Goal: Information Seeking & Learning: Learn about a topic

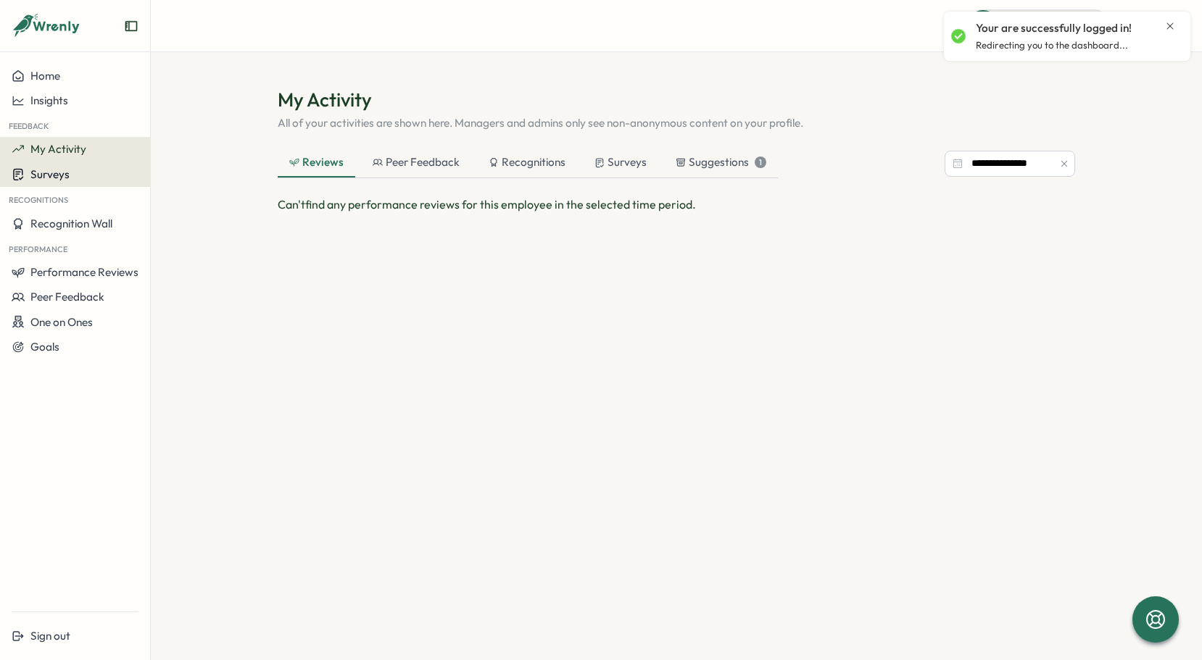
click at [71, 181] on div "Surveys" at bounding box center [75, 174] width 127 height 14
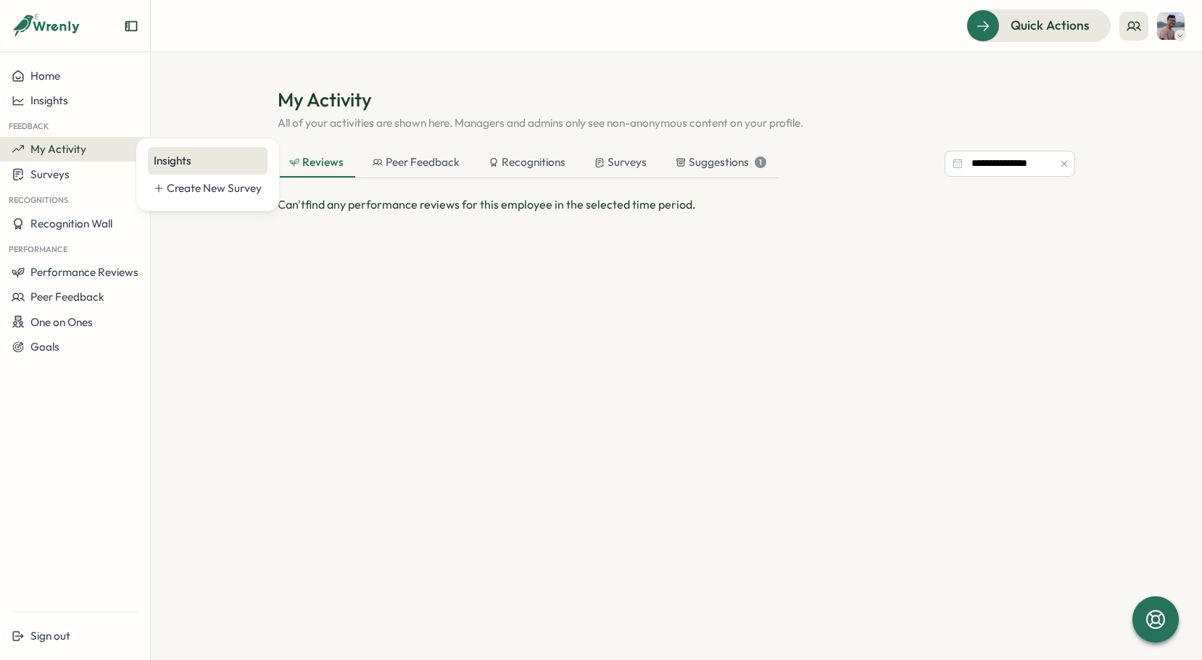
click at [187, 172] on div "Insights" at bounding box center [208, 161] width 120 height 28
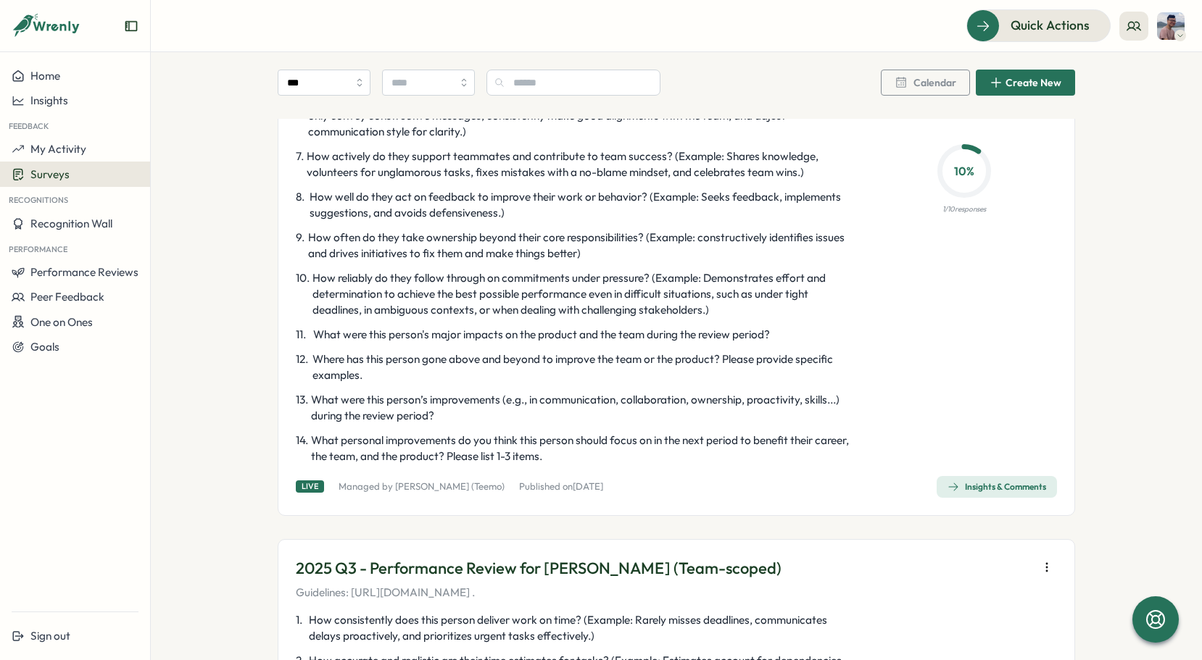
scroll to position [2175, 0]
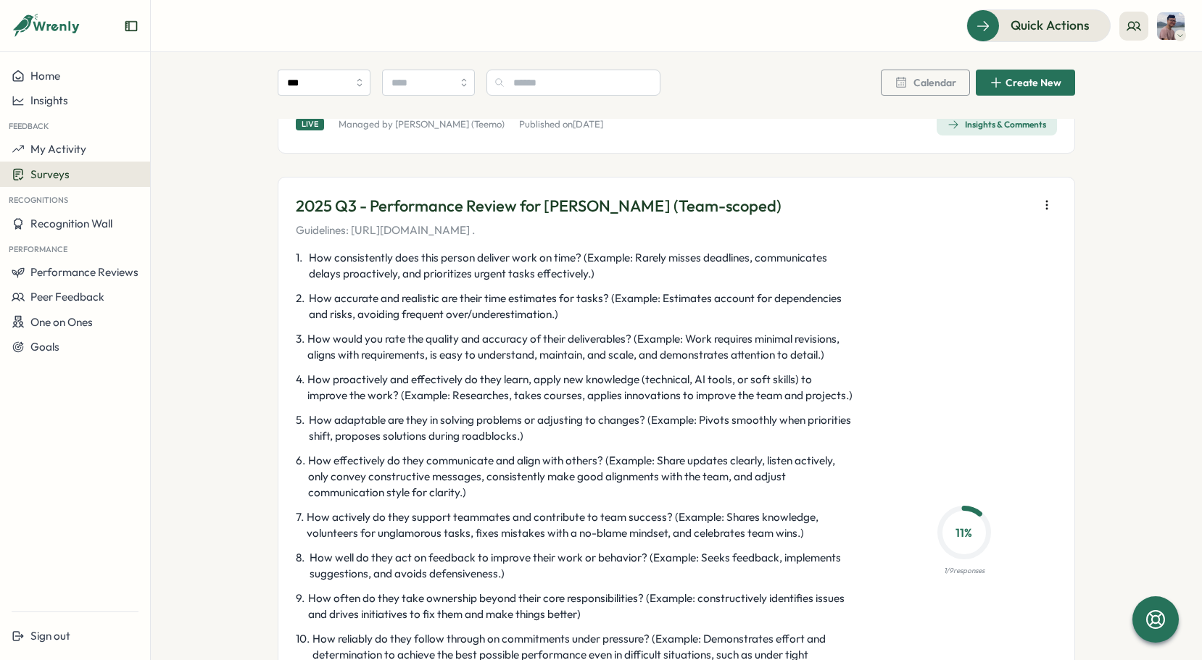
click at [845, 489] on span "How effectively do they communicate and align with others? (Example: Share upda…" at bounding box center [581, 477] width 546 height 48
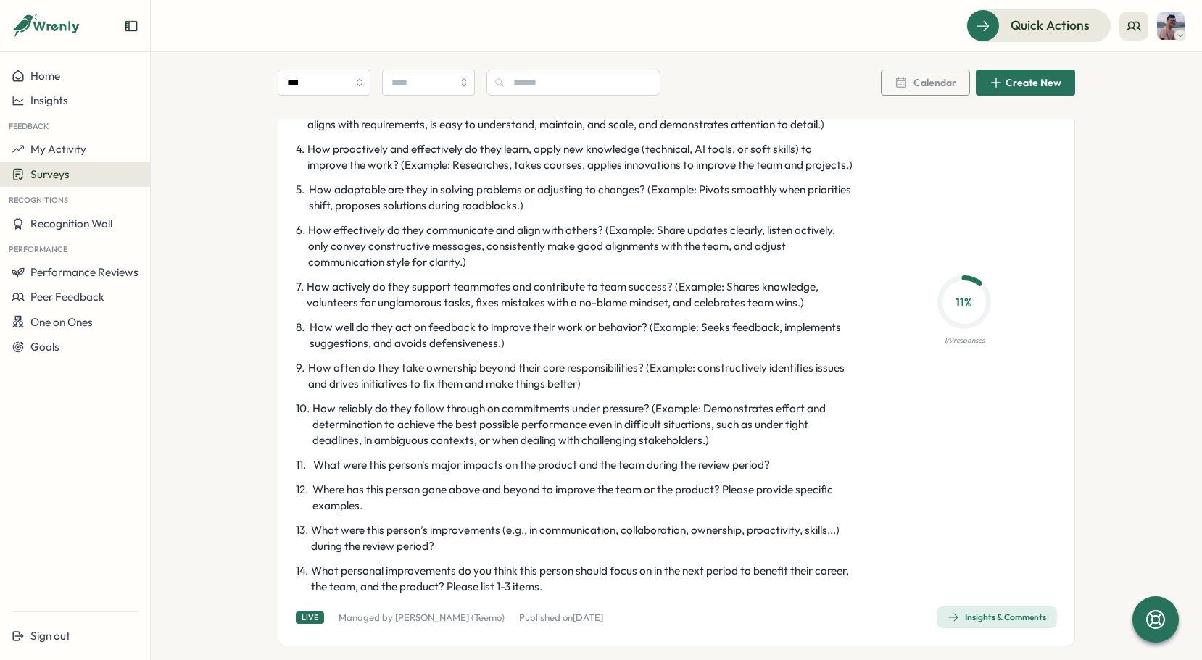
scroll to position [2537, 0]
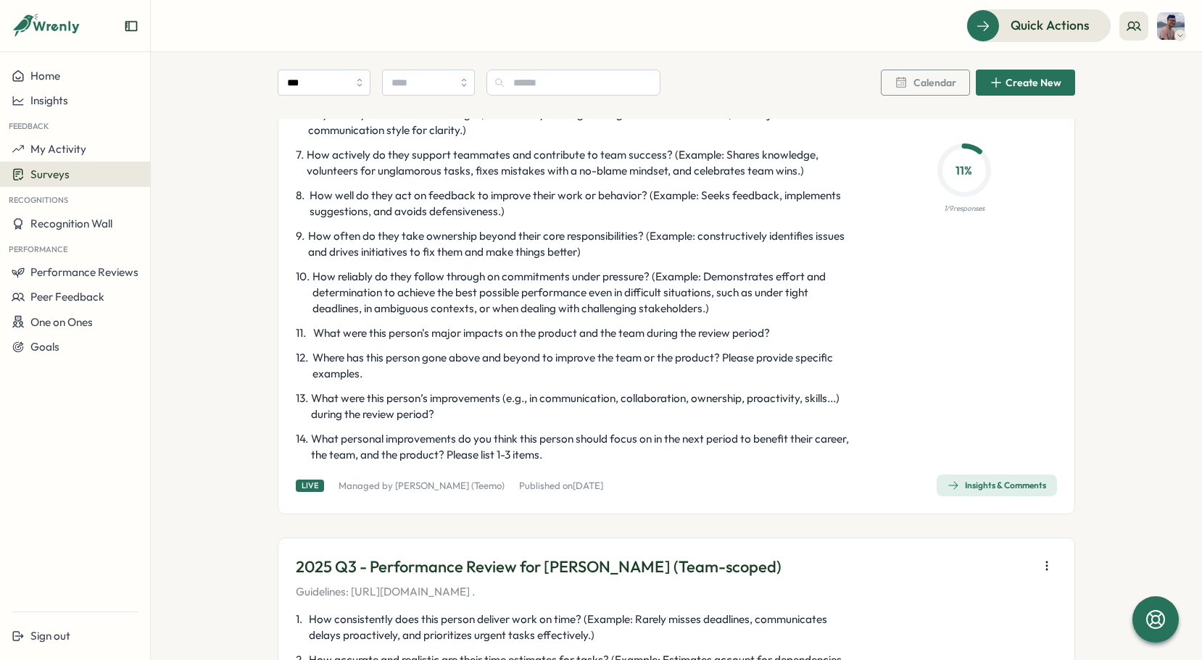
click at [993, 497] on div "2025 Q3 - Performance Review for [PERSON_NAME] (Team-scoped) Guidelines: [URL][…" at bounding box center [676, 164] width 797 height 701
click at [1003, 482] on div "Insights & Comments" at bounding box center [997, 486] width 99 height 12
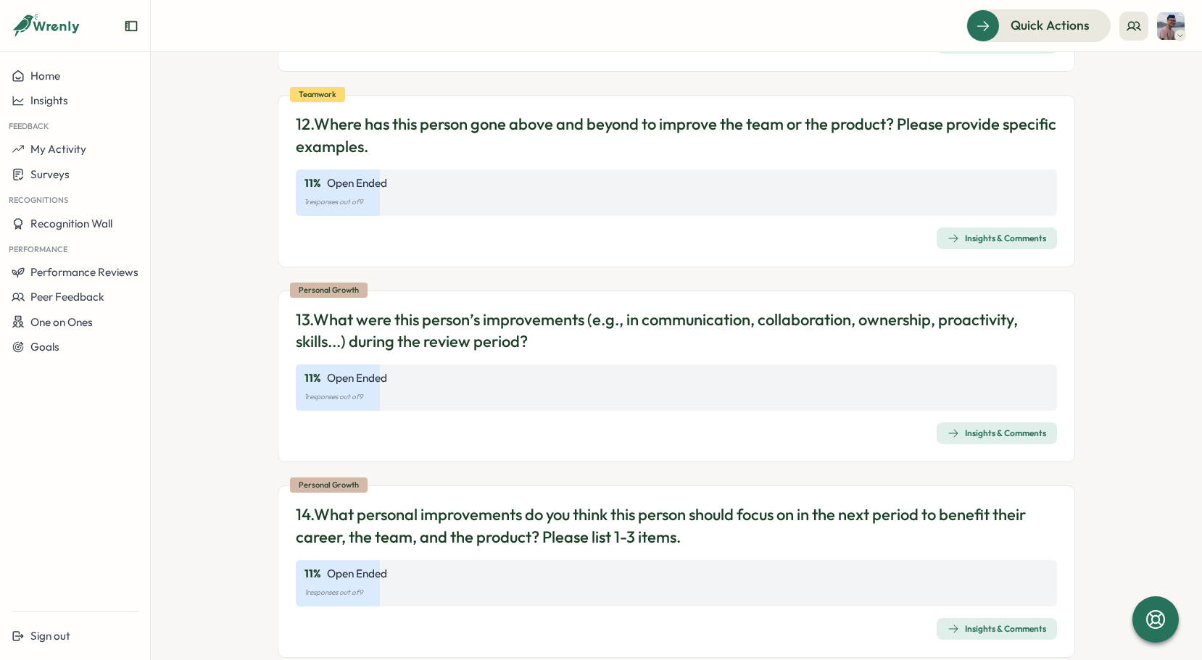
scroll to position [3278, 0]
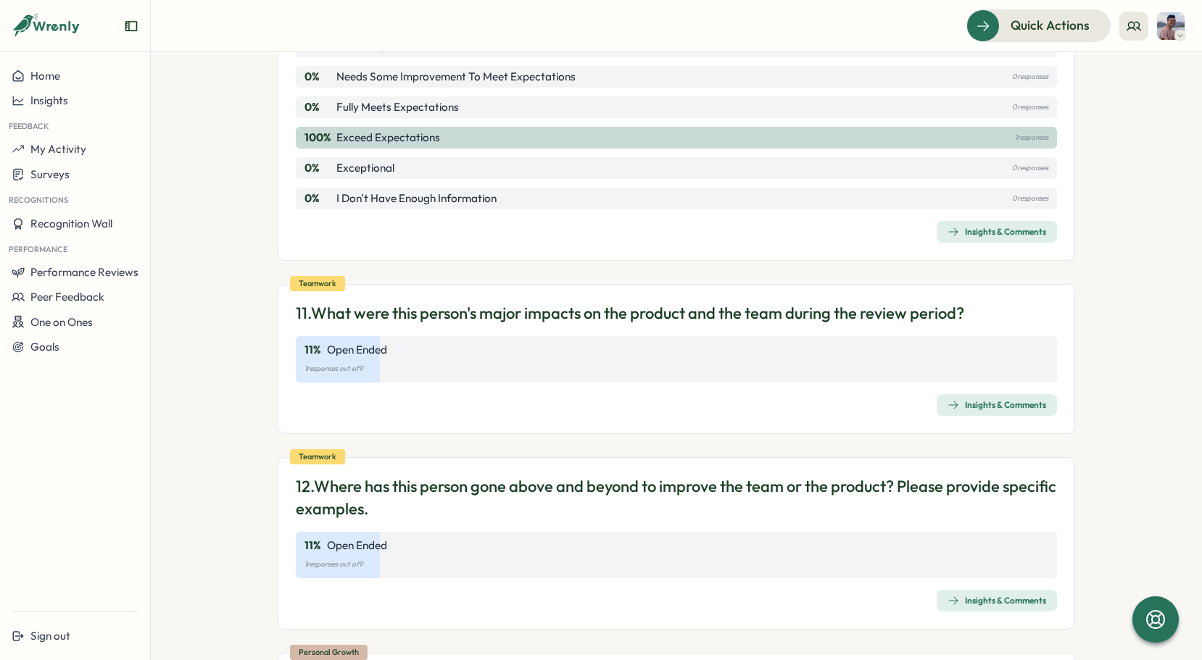
click at [1006, 399] on div "Insights & Comments" at bounding box center [997, 405] width 99 height 12
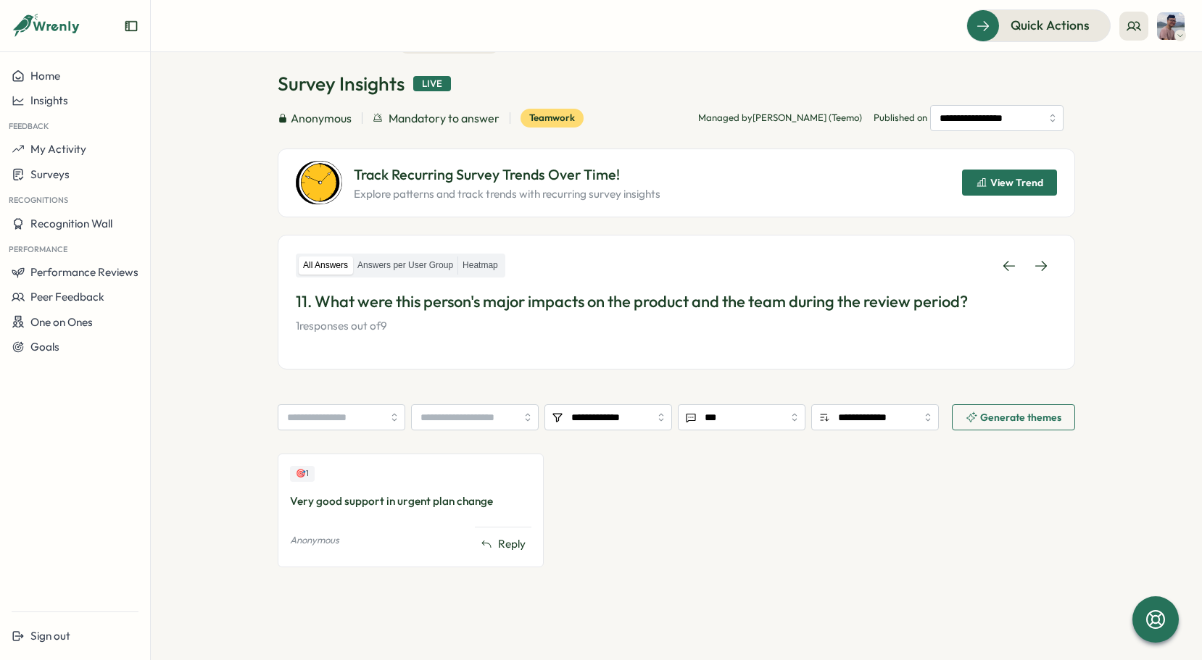
scroll to position [69, 0]
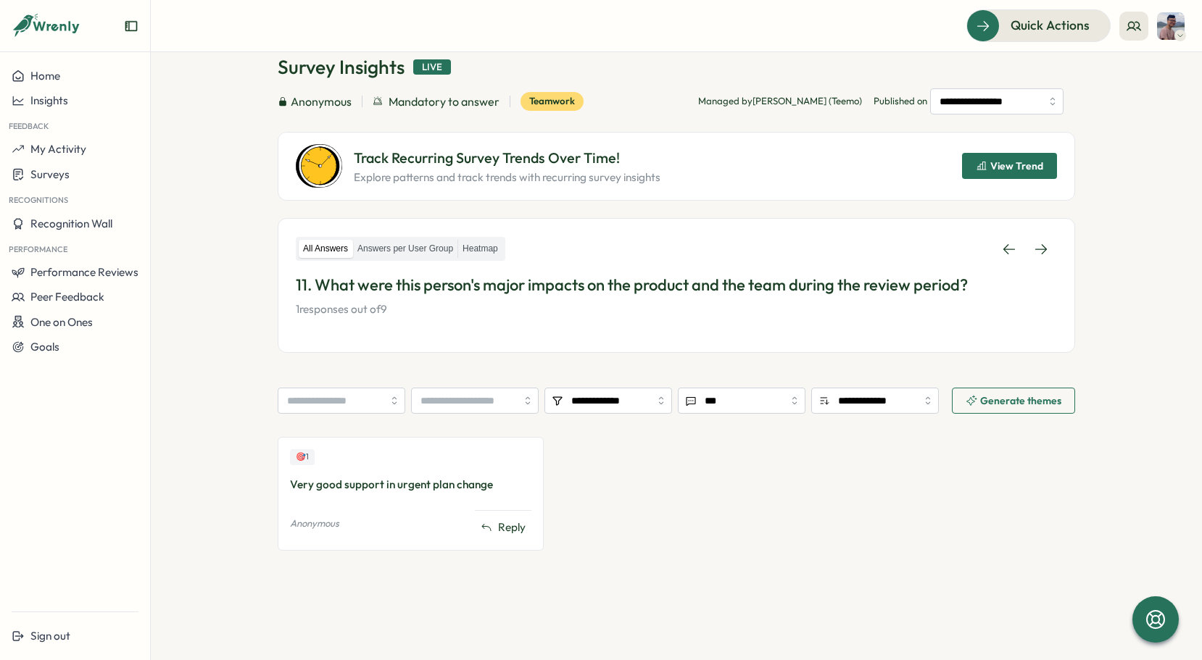
click at [699, 492] on div "🎯 1 Very good support in urgent plan change Anonymous Reply" at bounding box center [676, 501] width 797 height 128
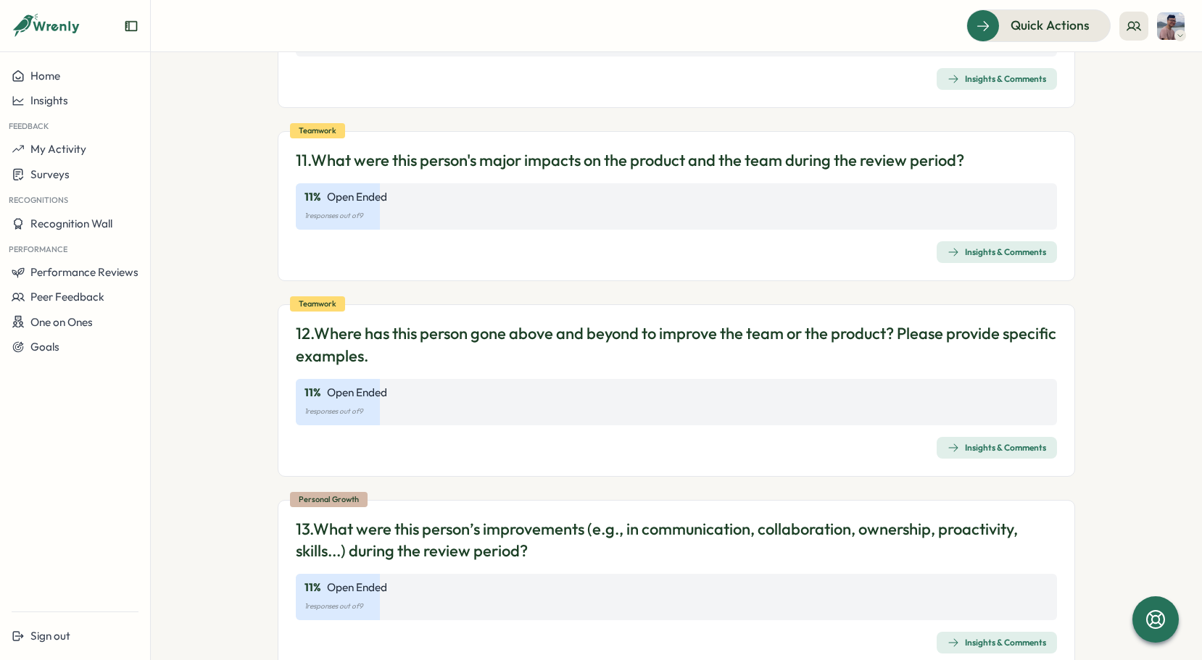
scroll to position [3640, 0]
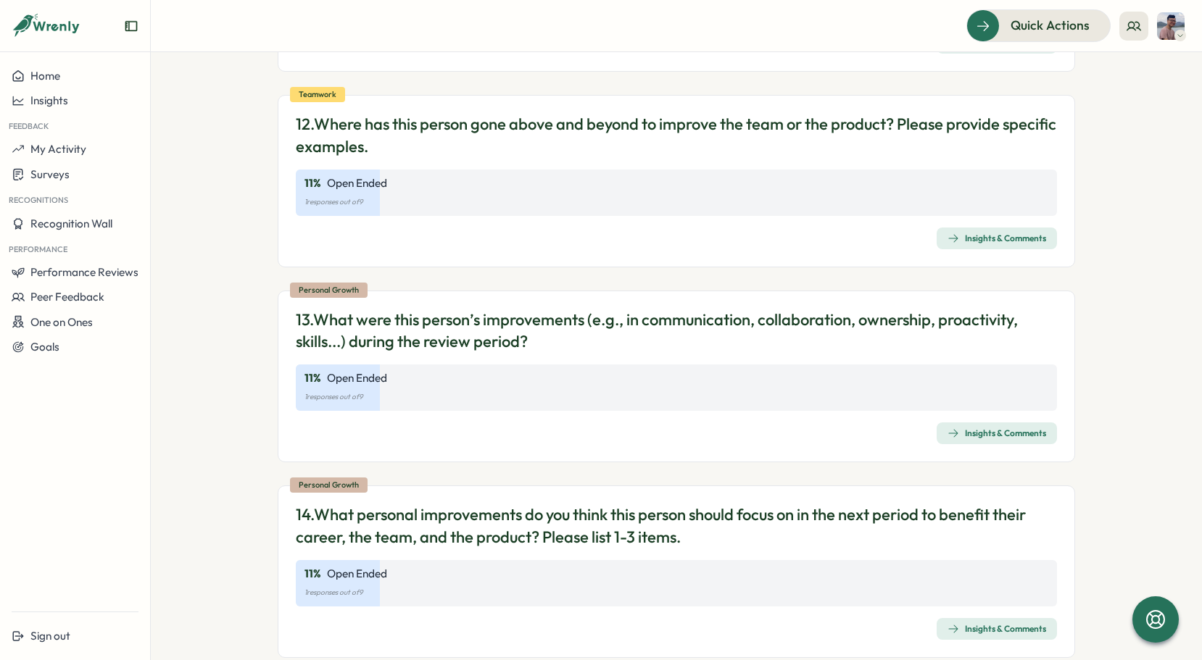
click at [1007, 623] on div "Insights & Comments" at bounding box center [997, 629] width 99 height 12
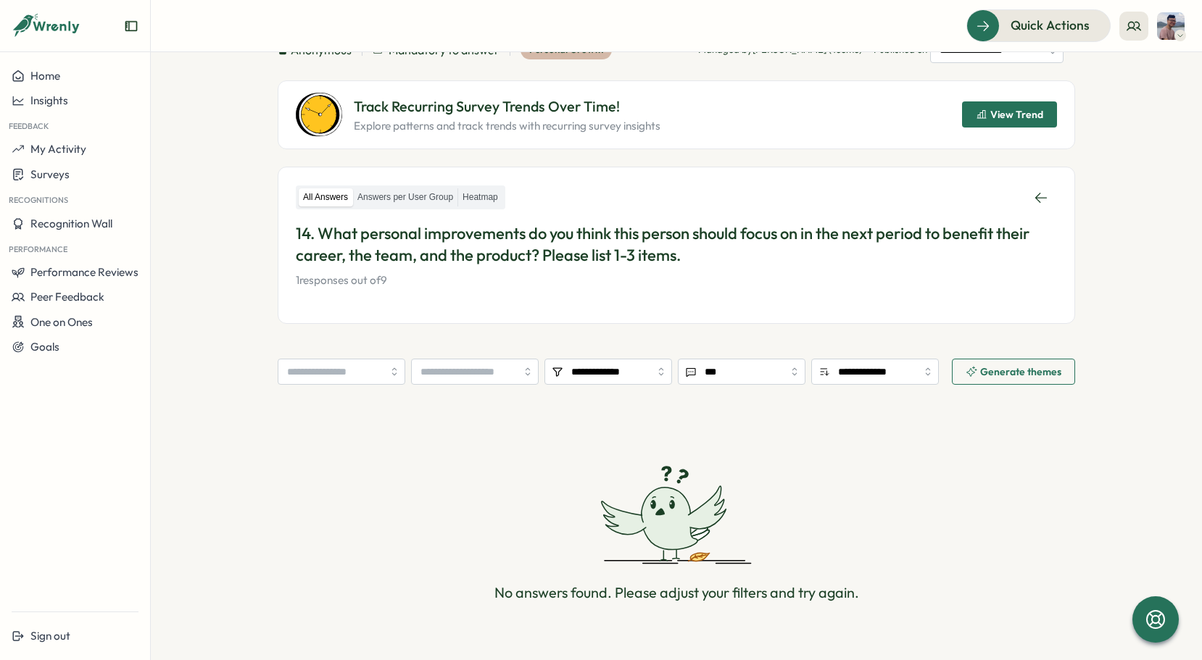
scroll to position [157, 0]
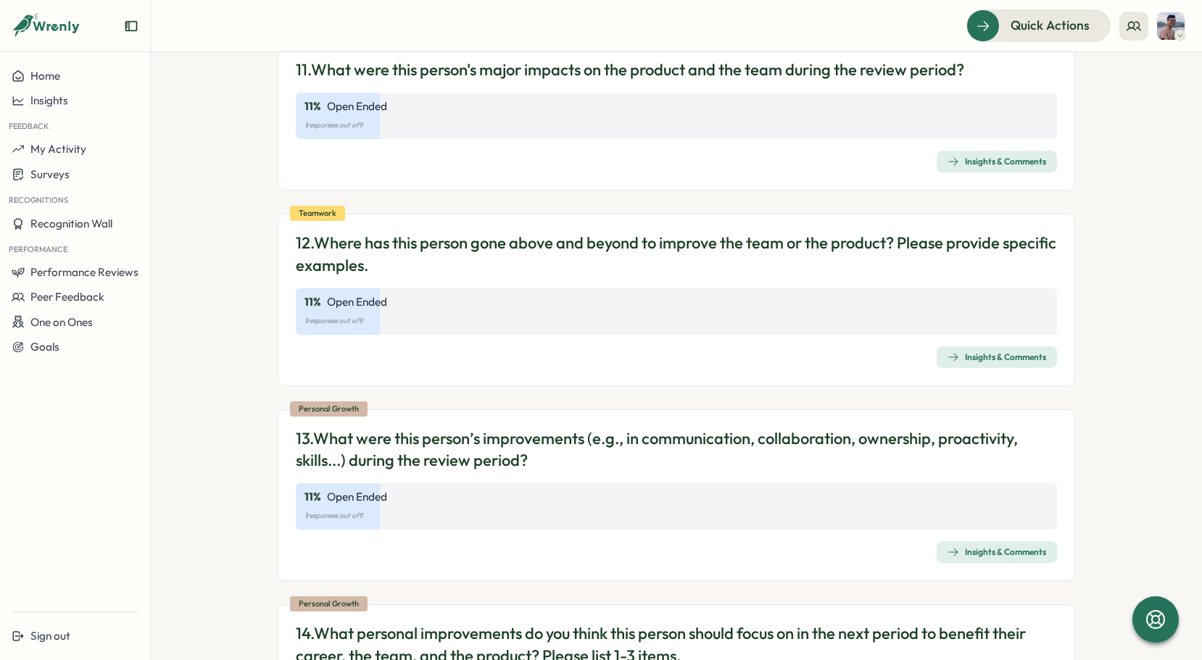
scroll to position [3640, 0]
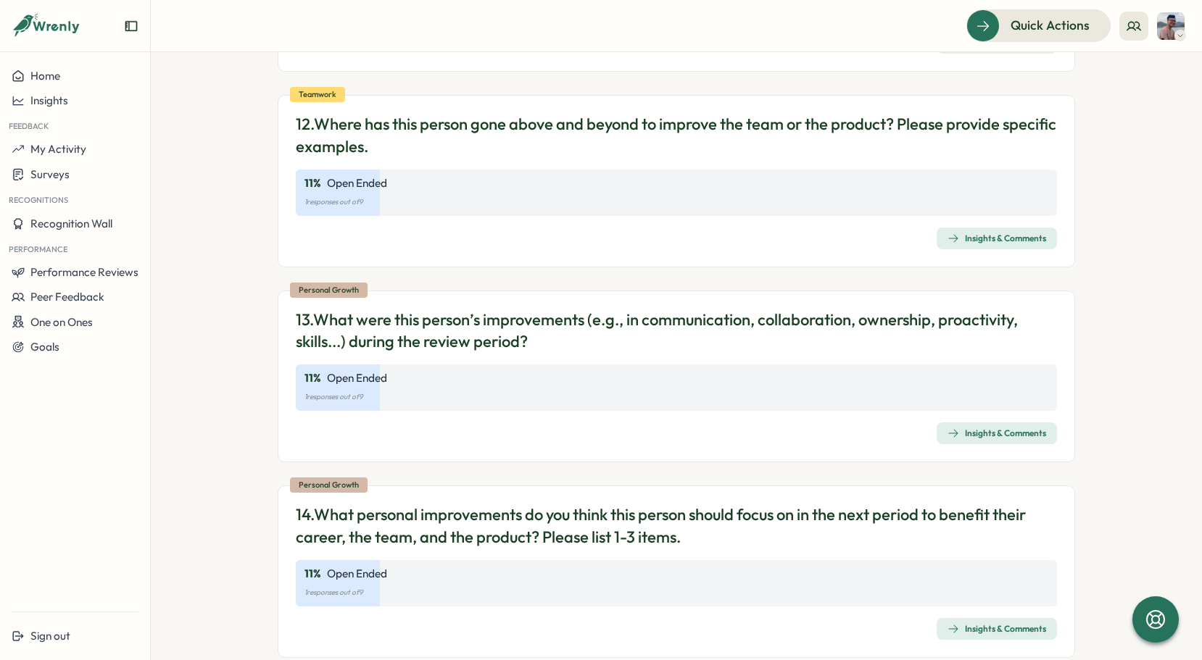
click at [1014, 428] on div "Insights & Comments" at bounding box center [997, 434] width 99 height 12
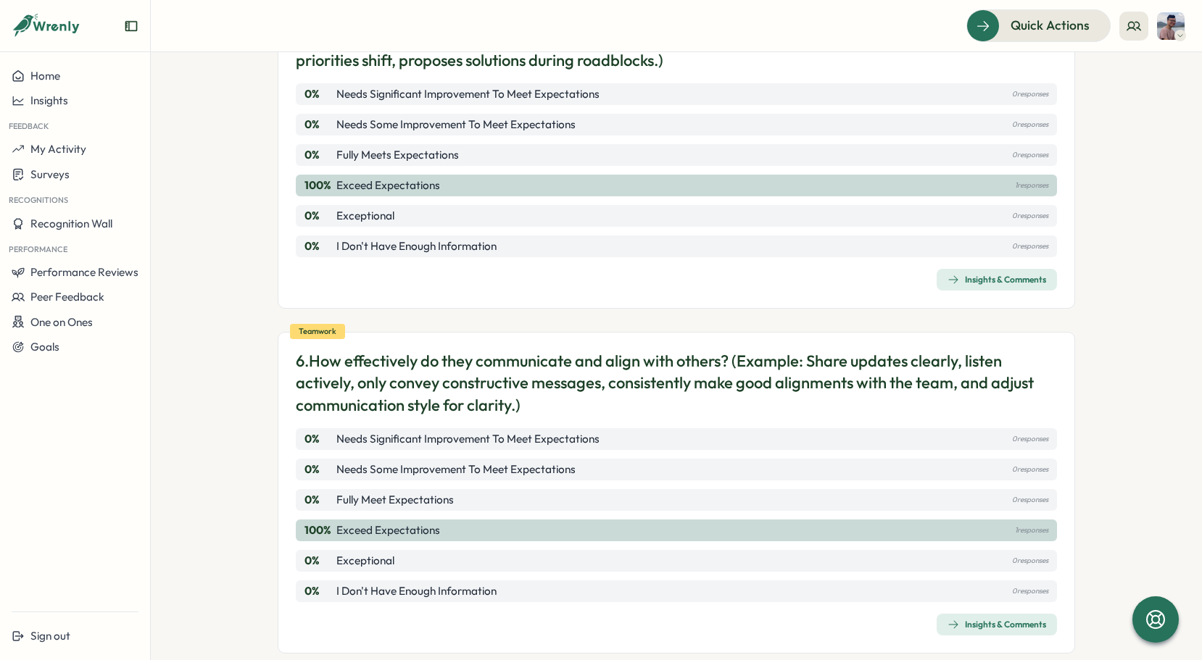
drag, startPoint x: 1138, startPoint y: 253, endPoint x: 1145, endPoint y: 268, distance: 17.2
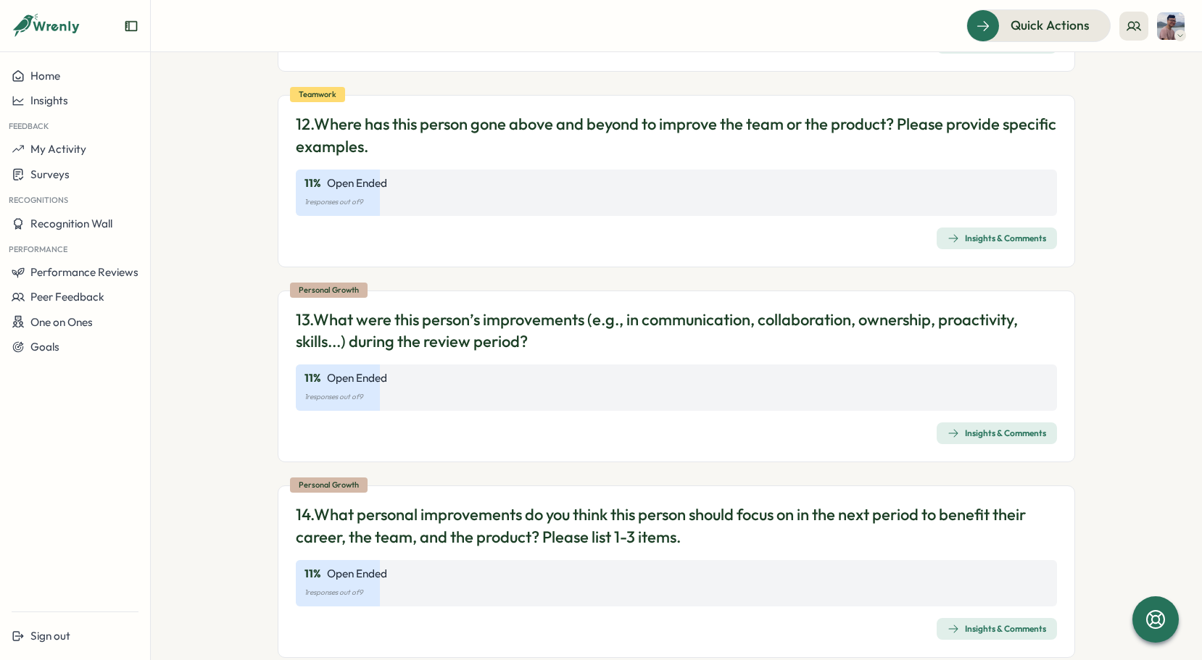
scroll to position [3520, 0]
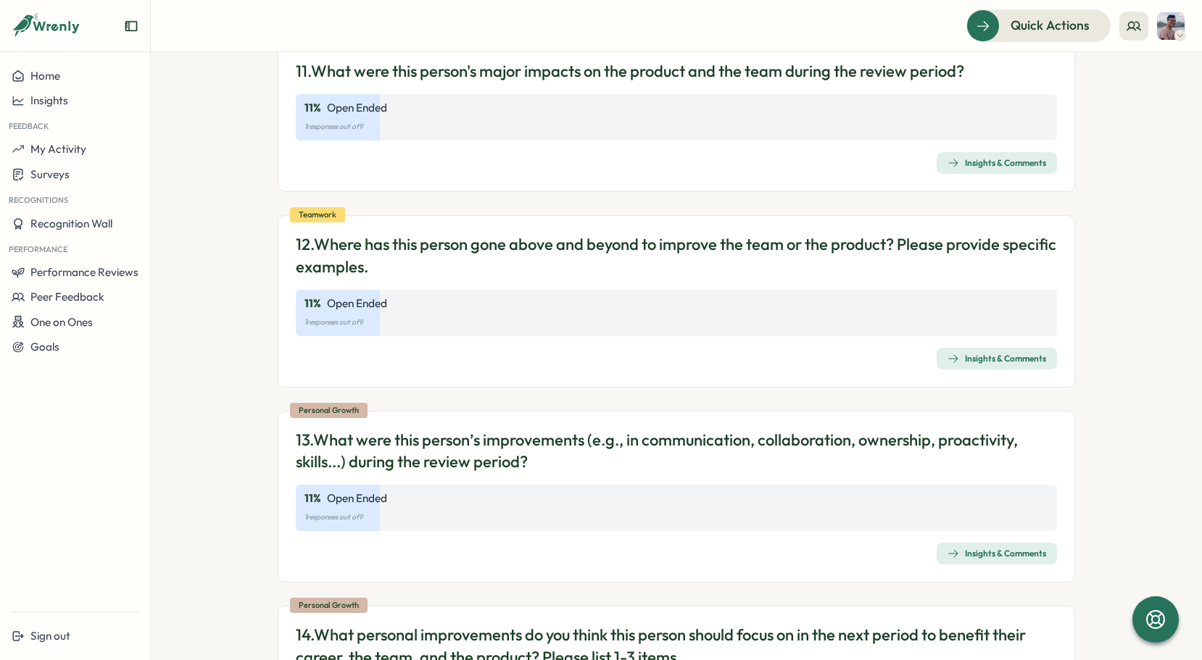
click at [1003, 353] on div "Insights & Comments" at bounding box center [997, 359] width 99 height 12
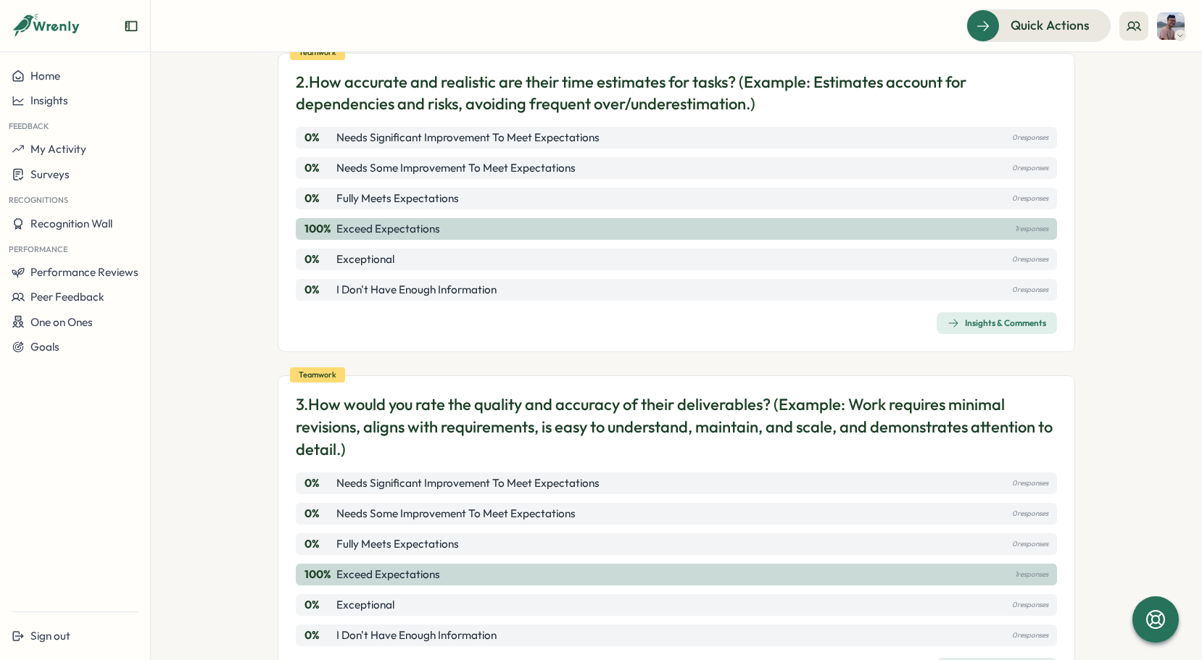
scroll to position [604, 0]
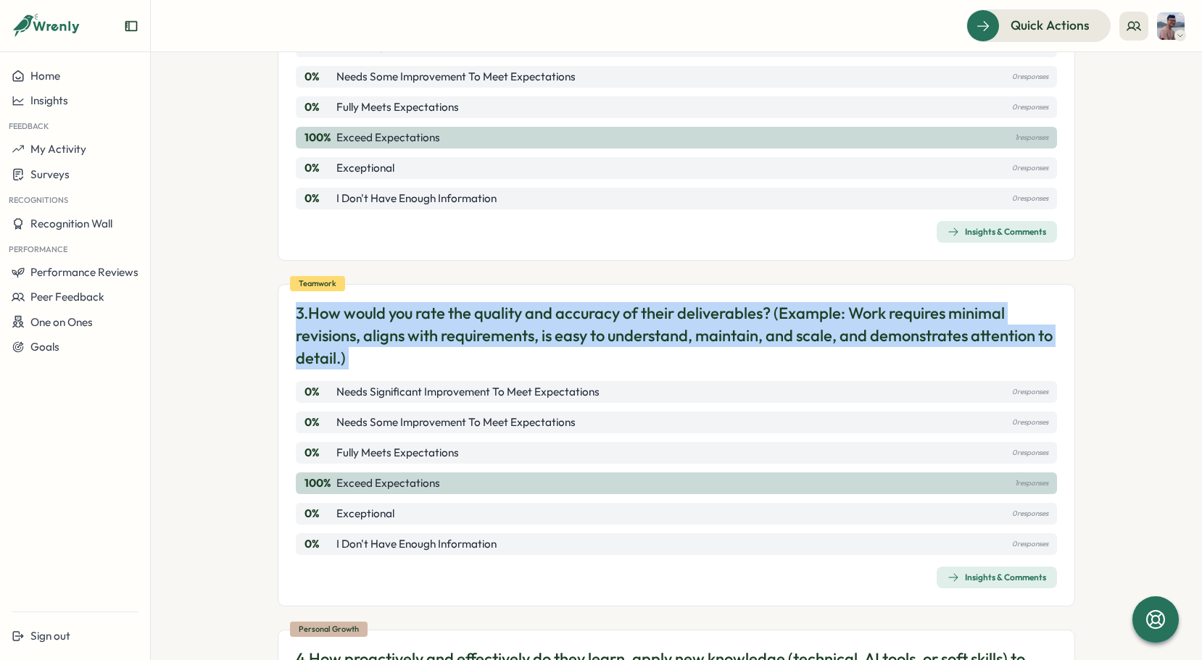
drag, startPoint x: 1197, startPoint y: 254, endPoint x: 1192, endPoint y: 546, distance: 291.5
click at [1193, 557] on section "Surveys Insights 2025 Q3 - Performance Review for [PERSON_NAME] (Team-scoped) V…" at bounding box center [676, 356] width 1051 height 608
click at [1172, 278] on section "Surveys Insights 2025 Q3 - Performance Review for [PERSON_NAME] (Team-scoped) V…" at bounding box center [676, 356] width 1051 height 608
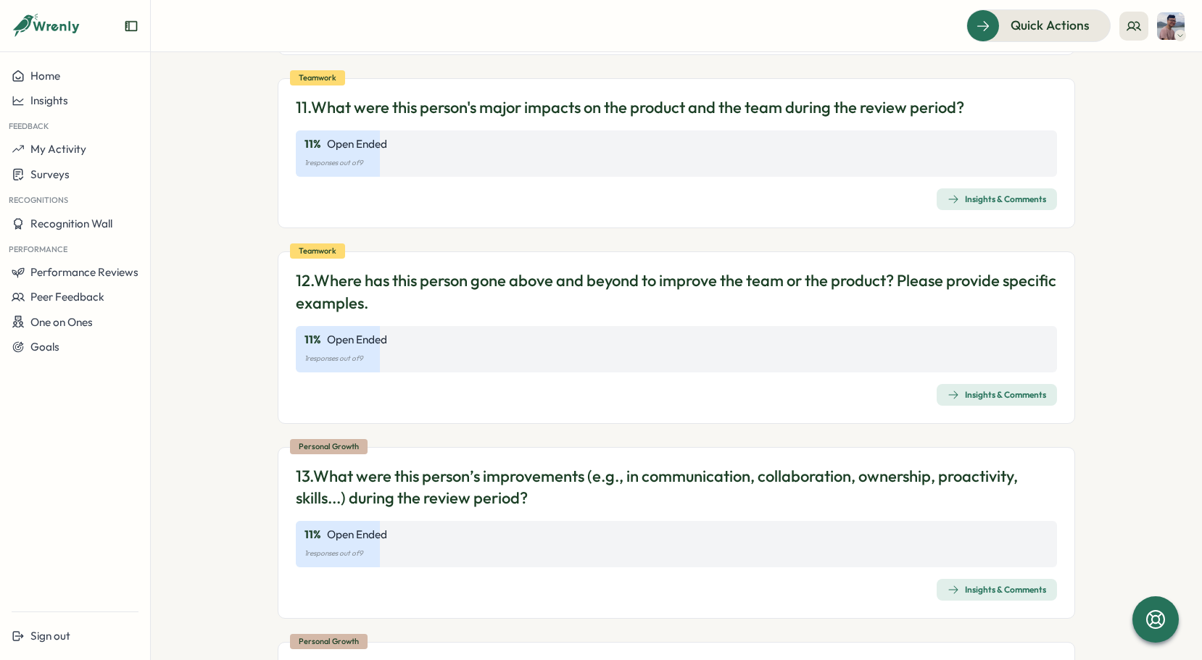
scroll to position [3399, 0]
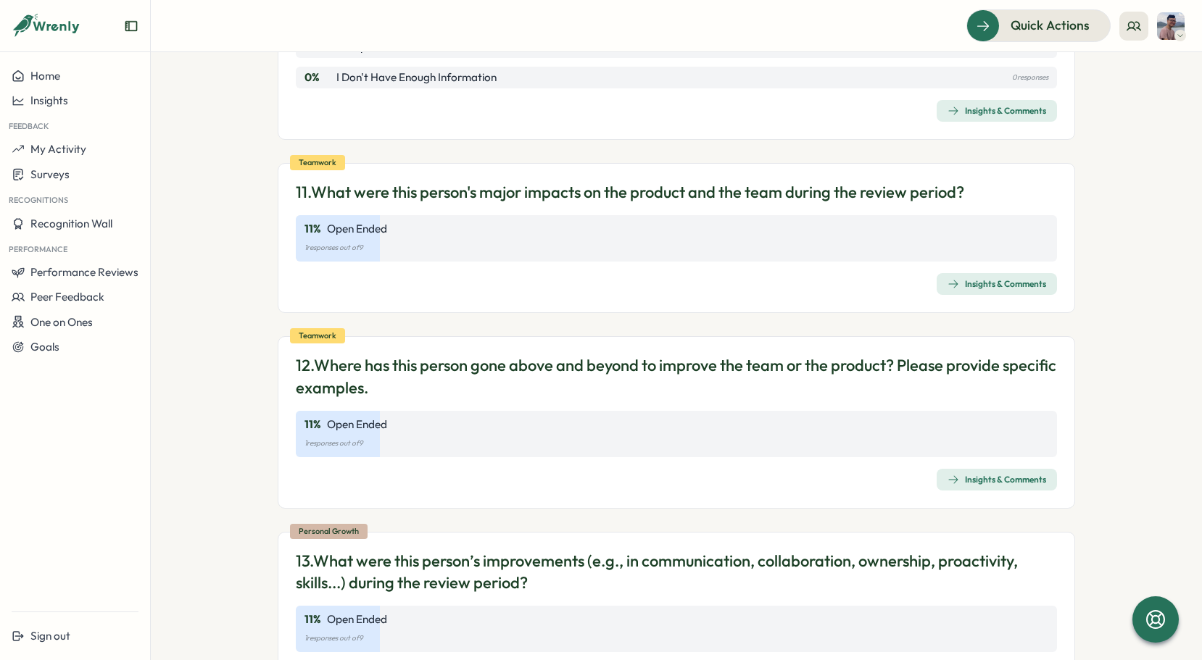
click at [1010, 474] on div "Insights & Comments" at bounding box center [997, 480] width 99 height 12
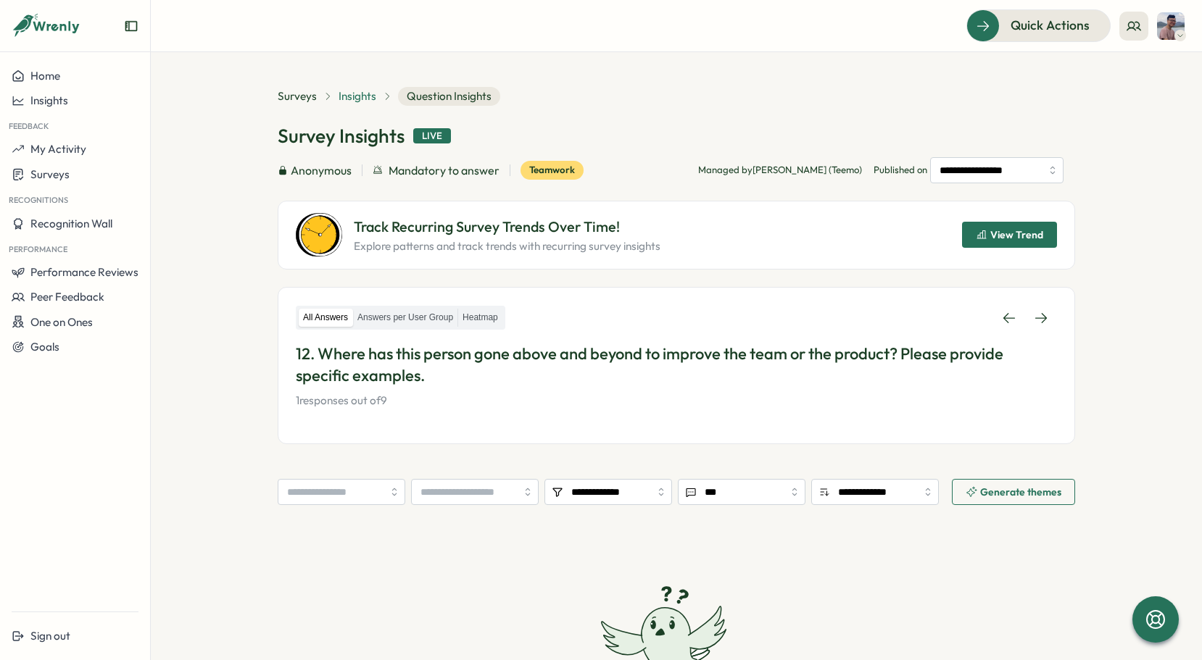
click at [347, 99] on span "Insights" at bounding box center [358, 96] width 38 height 16
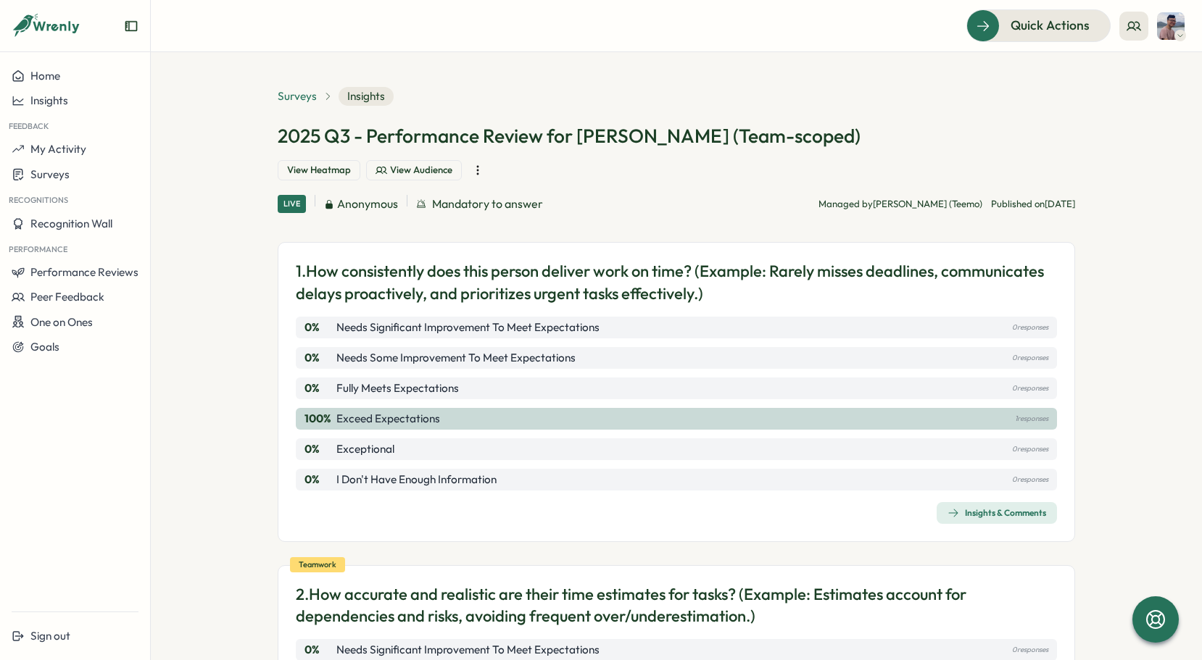
click at [304, 95] on span "Surveys" at bounding box center [297, 96] width 39 height 16
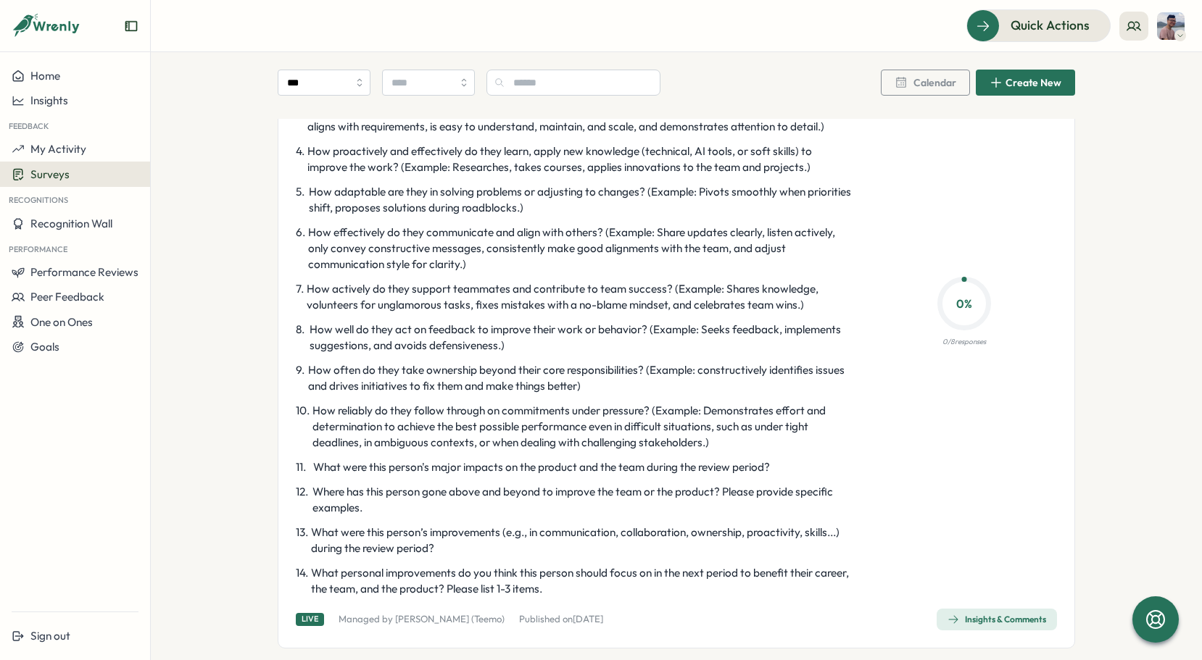
scroll to position [241, 0]
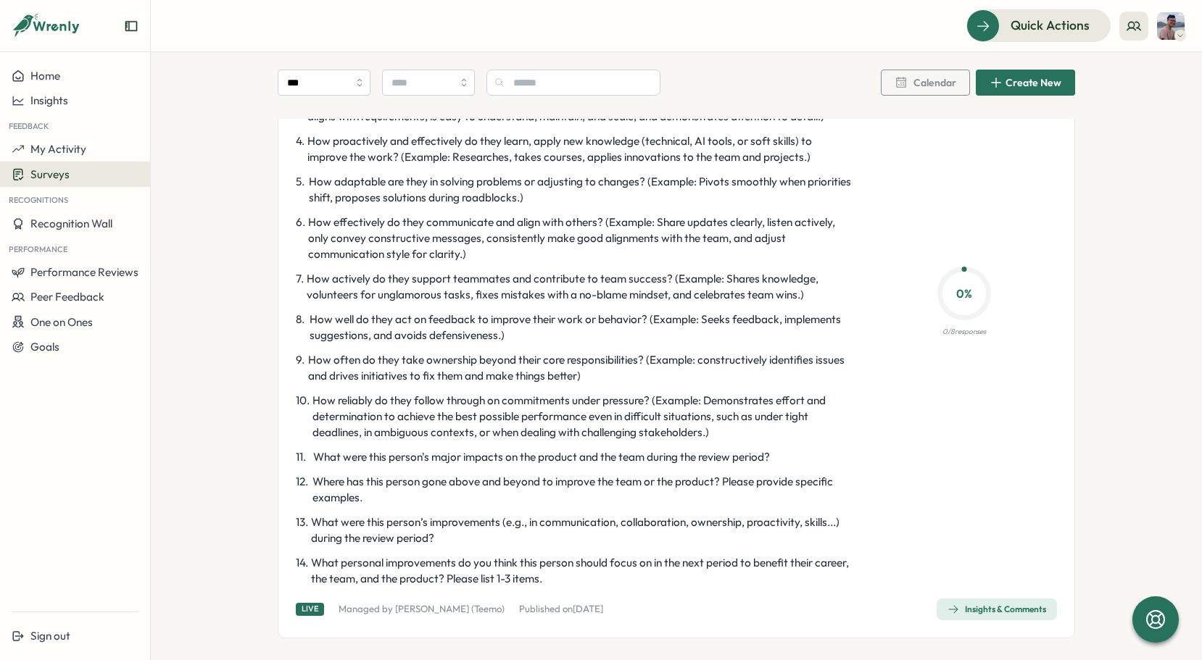
drag, startPoint x: 583, startPoint y: 575, endPoint x: 397, endPoint y: 294, distance: 336.8
click at [397, 294] on div "1 . How consistently does this person deliver work on time? (Example: Rarely mi…" at bounding box center [575, 300] width 558 height 576
click at [540, 509] on div "1 . How consistently does this person deliver work on time? (Example: Rarely mi…" at bounding box center [575, 300] width 558 height 576
drag, startPoint x: 545, startPoint y: 512, endPoint x: 560, endPoint y: 526, distance: 20.5
click at [549, 515] on div "1 . How consistently does this person deliver work on time? (Example: Rarely mi…" at bounding box center [575, 300] width 558 height 576
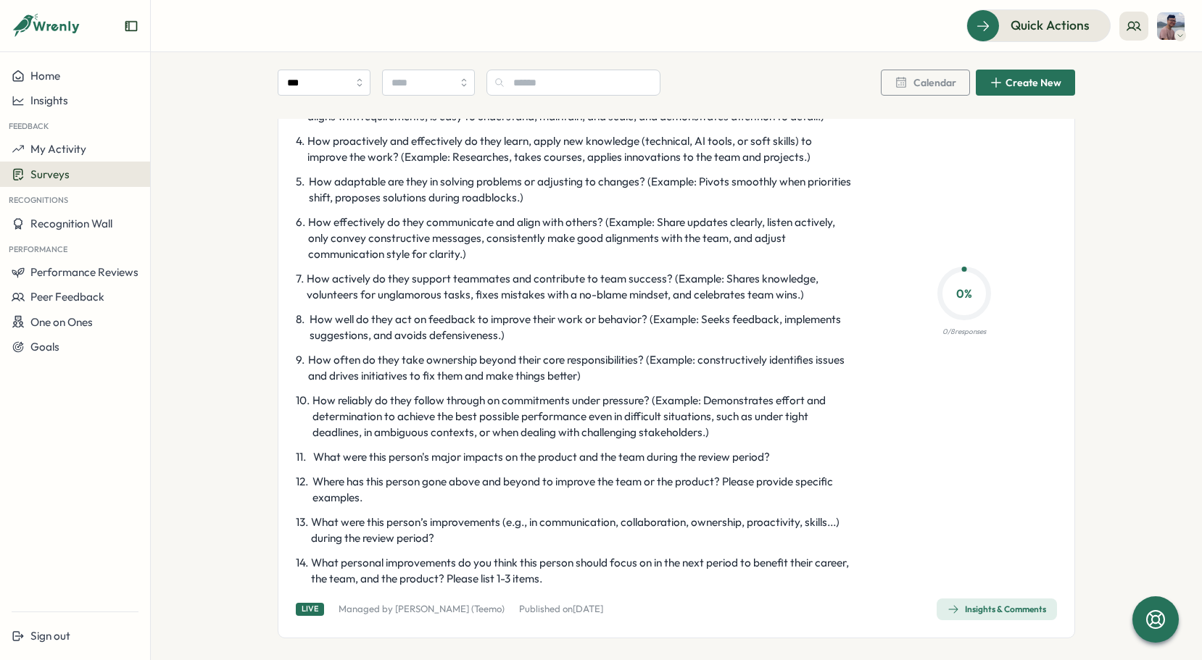
drag, startPoint x: 573, startPoint y: 583, endPoint x: 430, endPoint y: 547, distance: 148.1
click at [430, 547] on div "1 . How consistently does this person deliver work on time? (Example: Rarely mi…" at bounding box center [575, 300] width 558 height 576
click at [432, 539] on span "What were this person’s improvements (e.g., in communication, collaboration, ow…" at bounding box center [582, 531] width 543 height 32
click at [432, 536] on span "What were this person’s improvements (e.g., in communication, collaboration, ow…" at bounding box center [582, 531] width 543 height 32
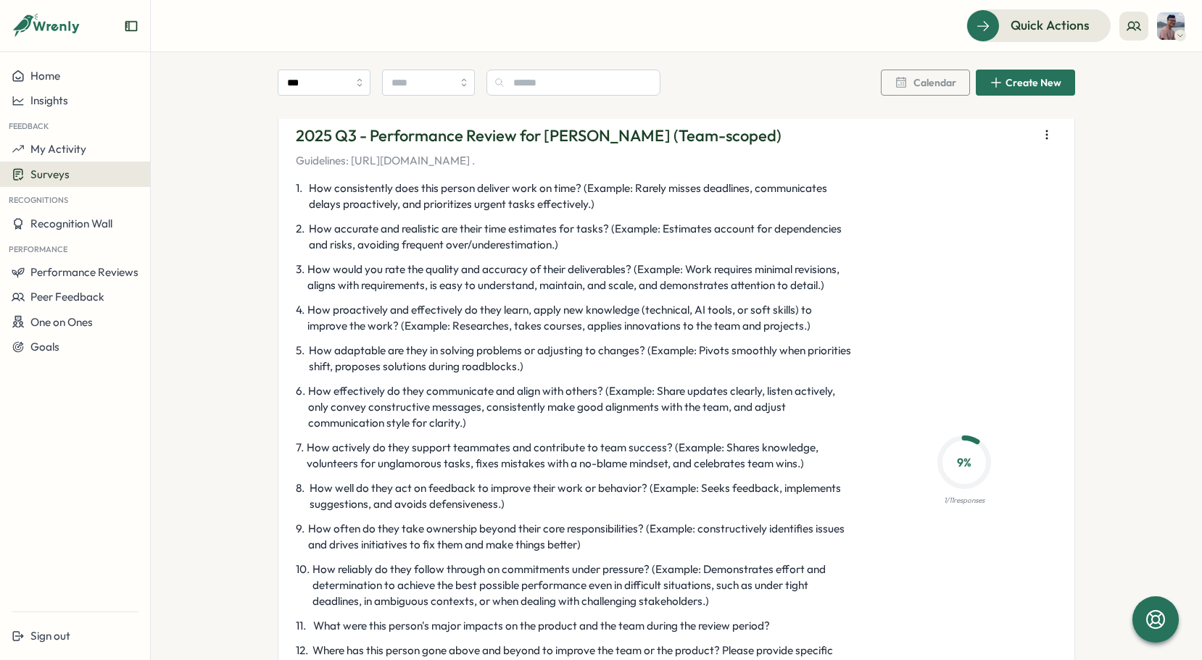
scroll to position [3231, 0]
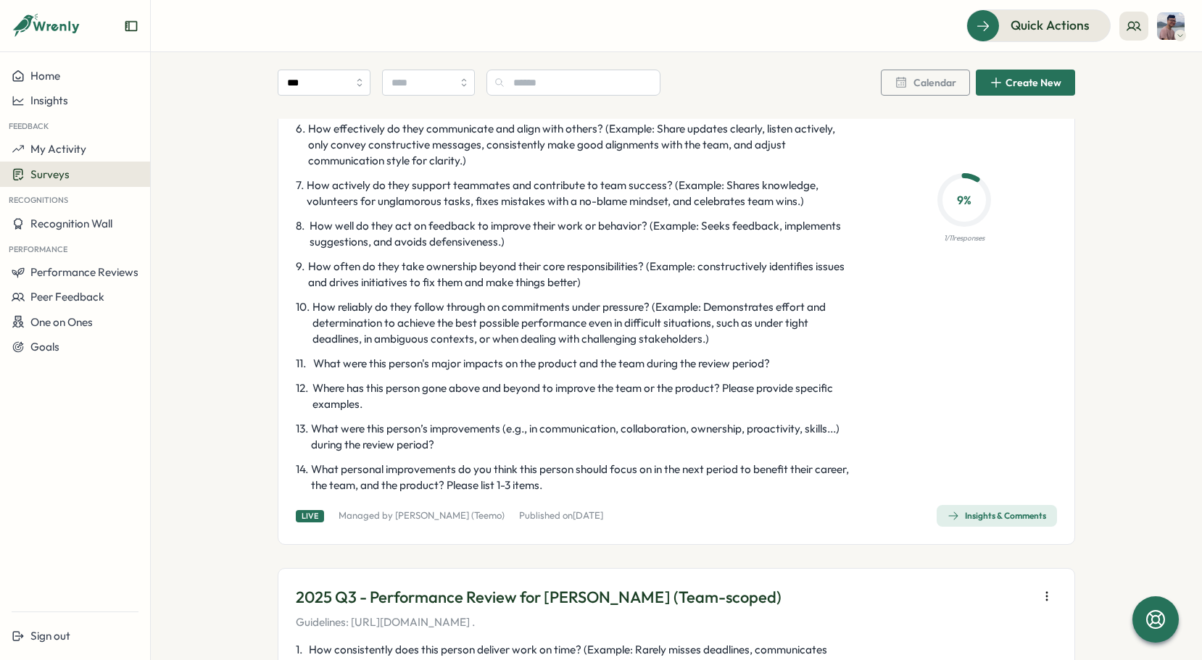
click at [987, 518] on div "Insights & Comments" at bounding box center [997, 516] width 99 height 12
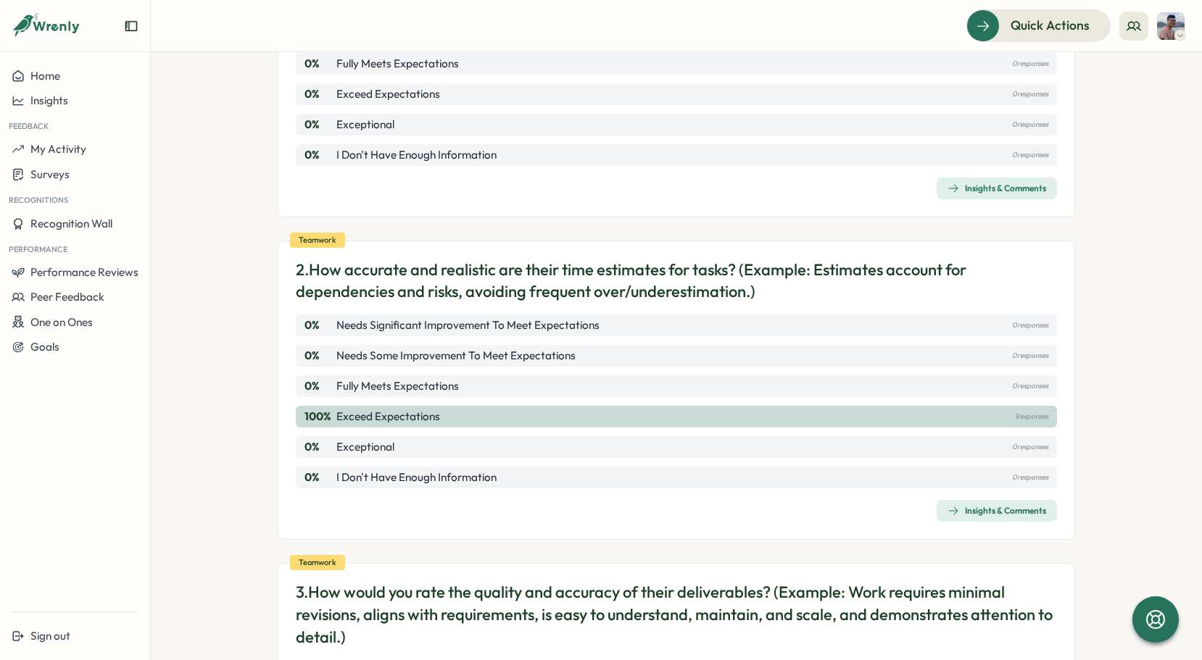
scroll to position [362, 0]
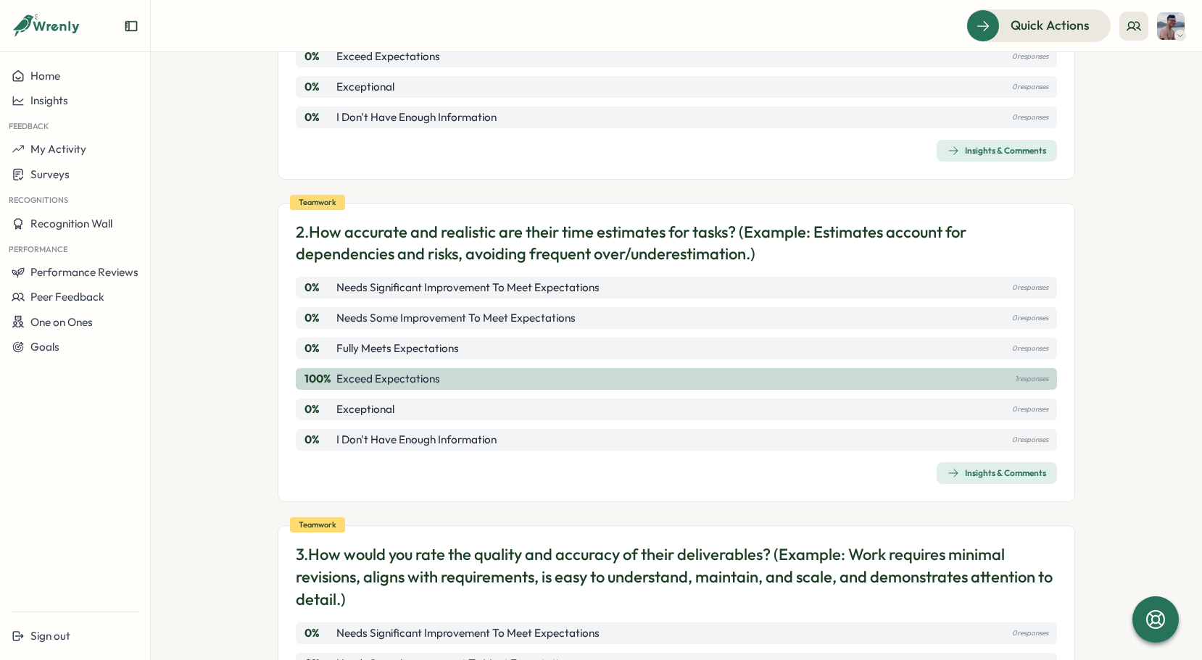
click at [507, 225] on p "2. How accurate and realistic are their time estimates for tasks? (Example: Est…" at bounding box center [676, 243] width 761 height 45
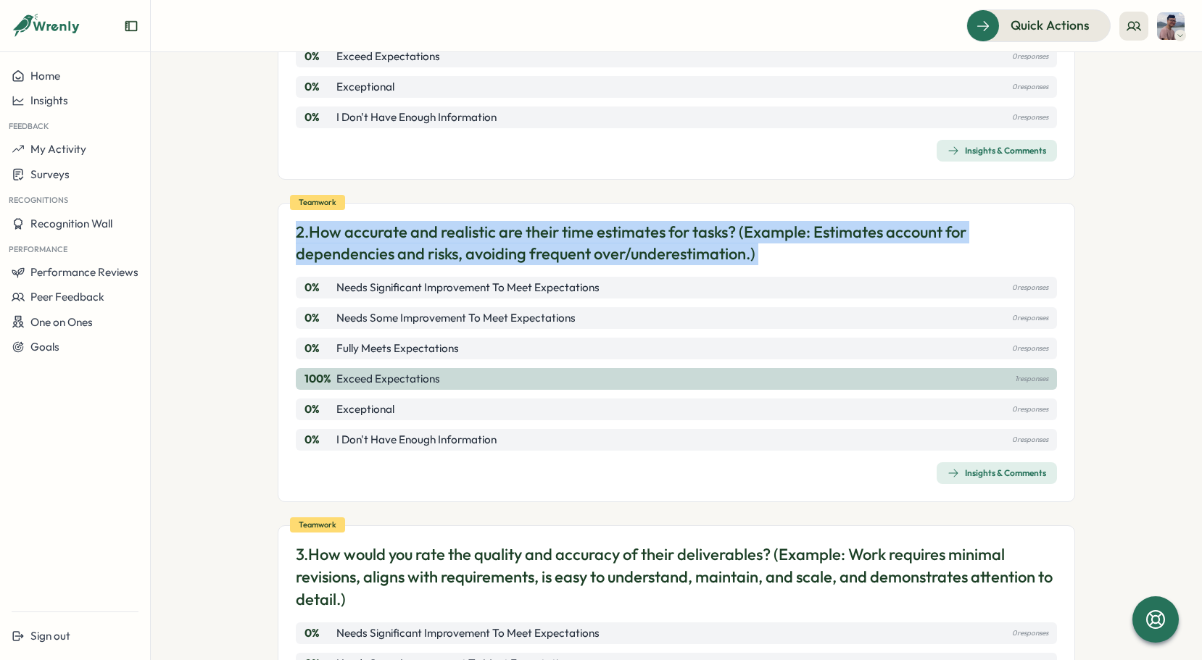
drag, startPoint x: 507, startPoint y: 225, endPoint x: 540, endPoint y: 220, distance: 33.9
click at [507, 225] on p "2. How accurate and realistic are their time estimates for tasks? (Example: Est…" at bounding box center [676, 243] width 761 height 45
click at [604, 221] on p "2. How accurate and realistic are their time estimates for tasks? (Example: Est…" at bounding box center [676, 243] width 761 height 45
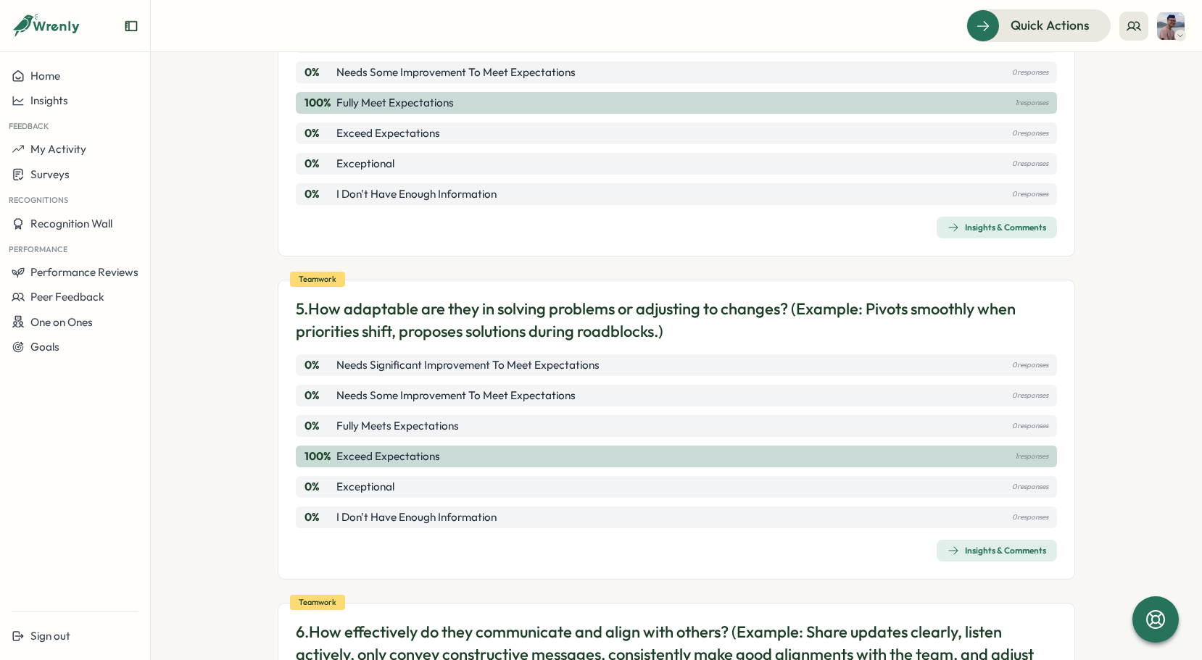
scroll to position [1208, 0]
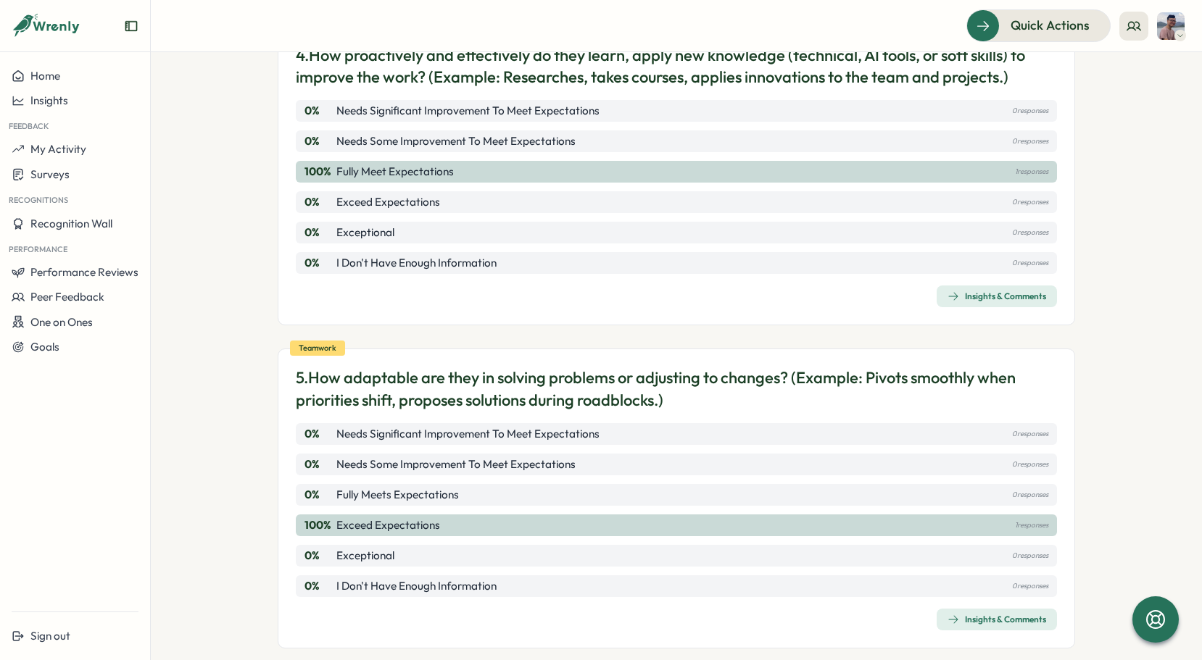
click at [747, 367] on p "5. How adaptable are they in solving problems or adjusting to changes? (Example…" at bounding box center [676, 389] width 761 height 45
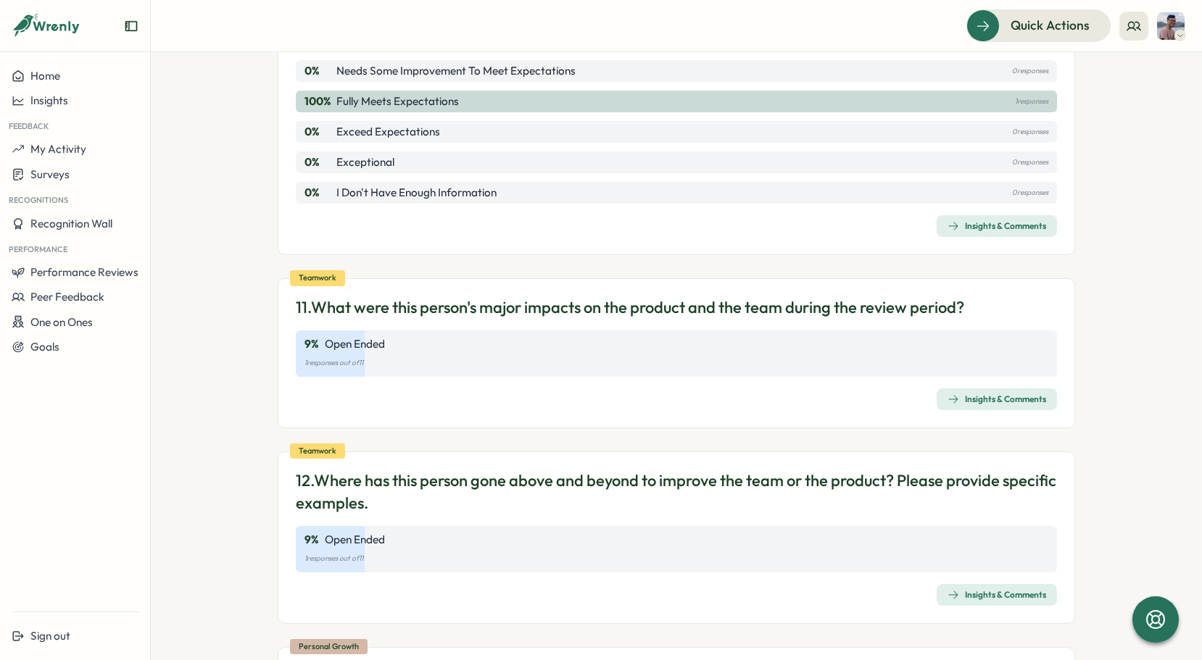
scroll to position [3262, 0]
click at [980, 388] on span "Insights & Comments" at bounding box center [997, 398] width 99 height 20
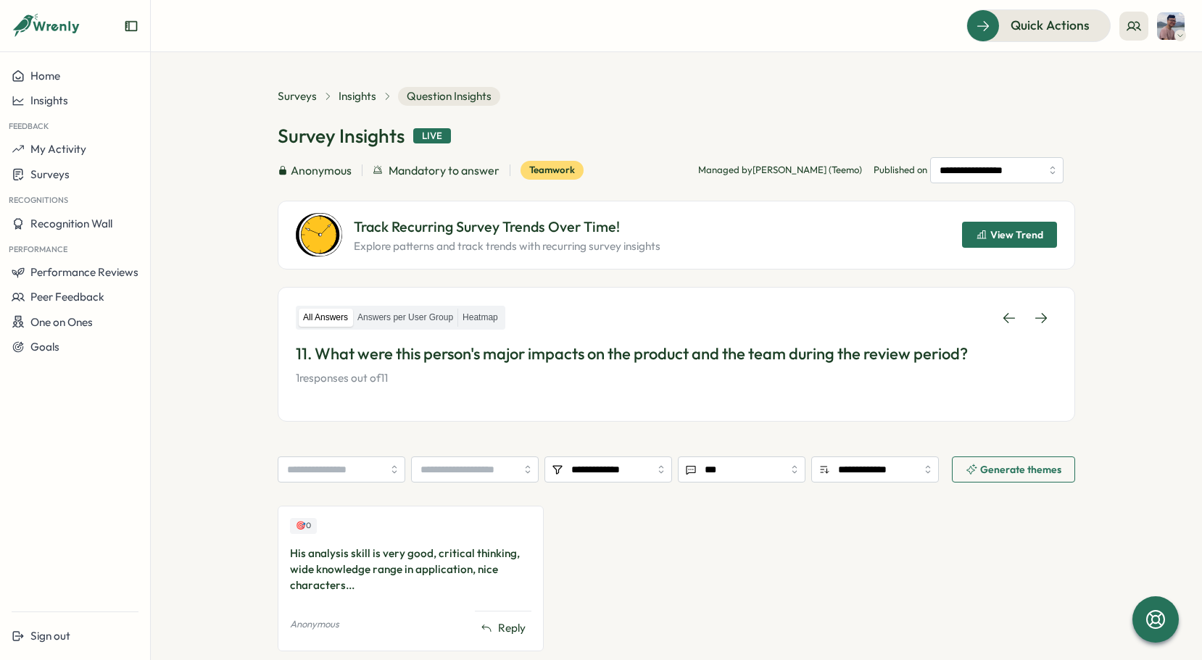
scroll to position [69, 0]
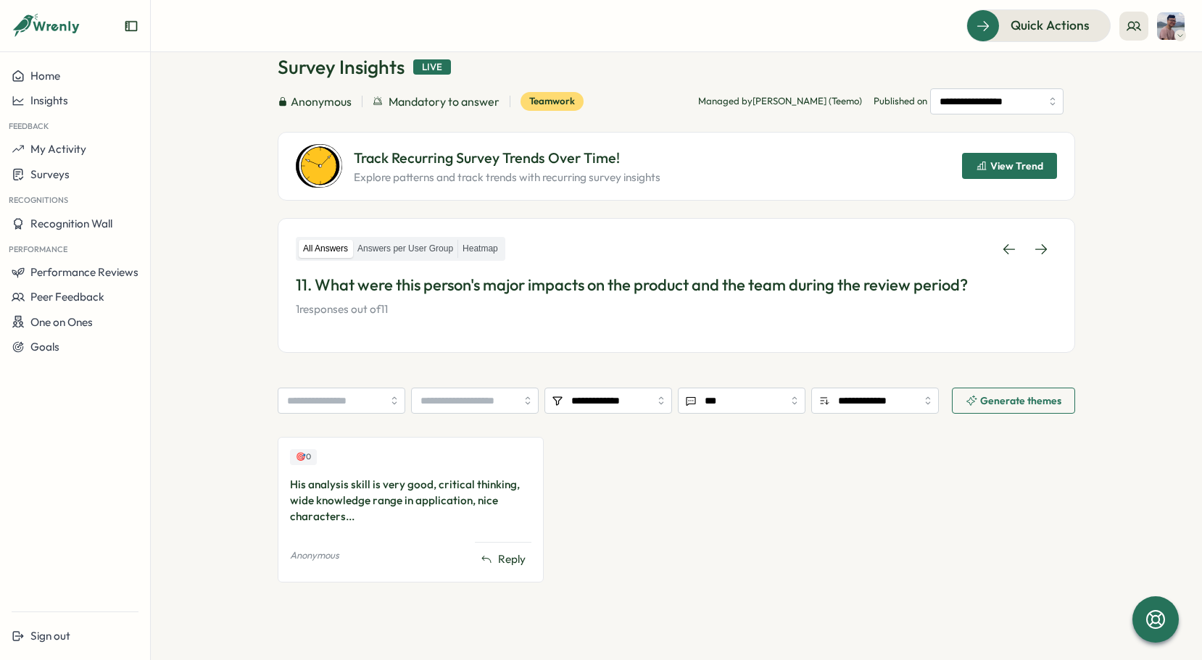
click at [484, 497] on div "His analysis skill is very good, critical thinking, wide knowledge range in app…" at bounding box center [410, 501] width 241 height 48
click at [475, 457] on div at bounding box center [475, 457] width 0 height 0
click at [641, 497] on div "🎯 0 His analysis skill is very good, critical thinking, wide knowledge range in…" at bounding box center [676, 516] width 797 height 159
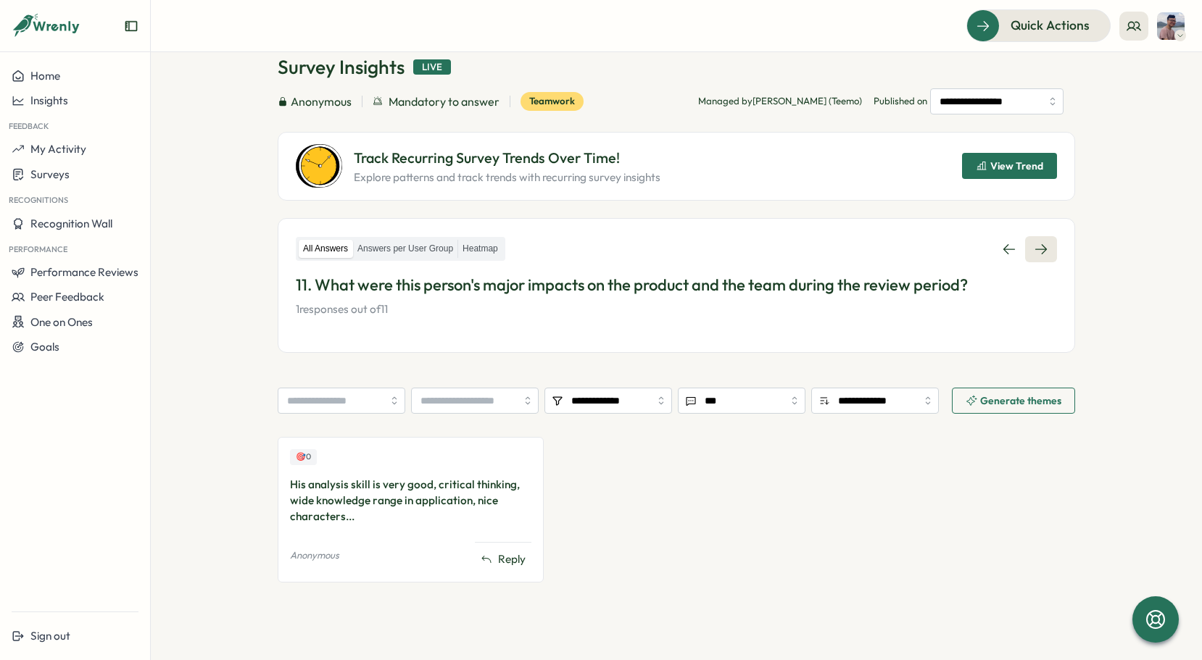
click at [1029, 261] on link at bounding box center [1041, 249] width 32 height 26
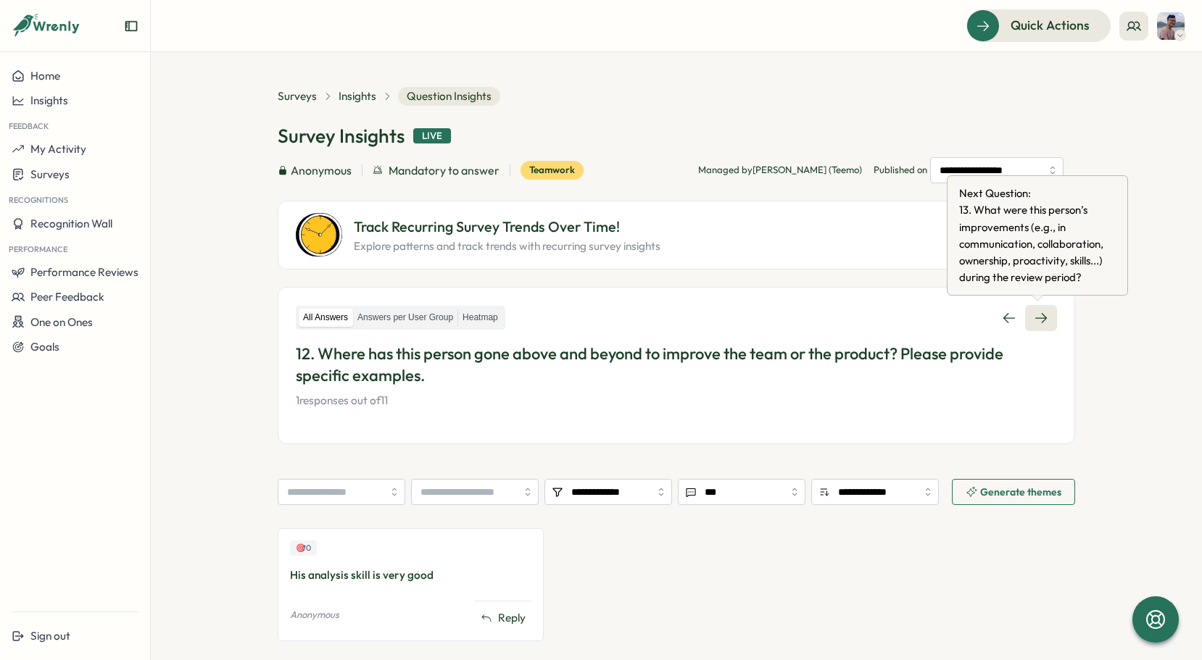
click at [1039, 324] on icon at bounding box center [1041, 318] width 14 height 14
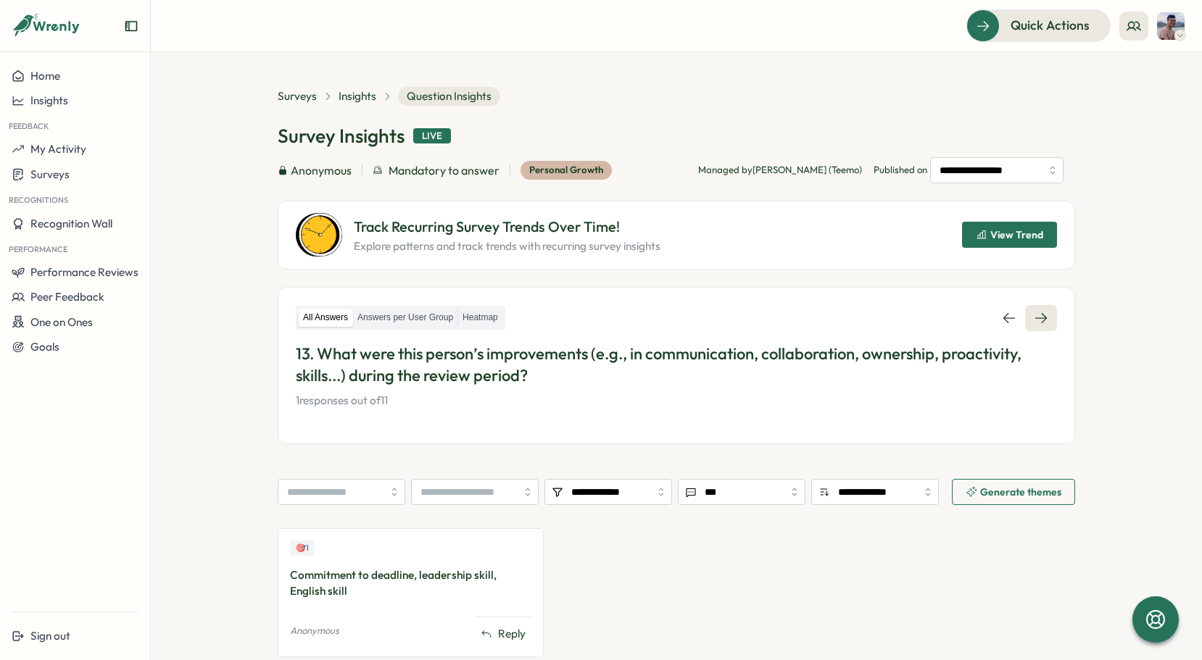
click at [1040, 329] on link at bounding box center [1041, 318] width 32 height 26
click at [1037, 316] on icon at bounding box center [1041, 318] width 14 height 14
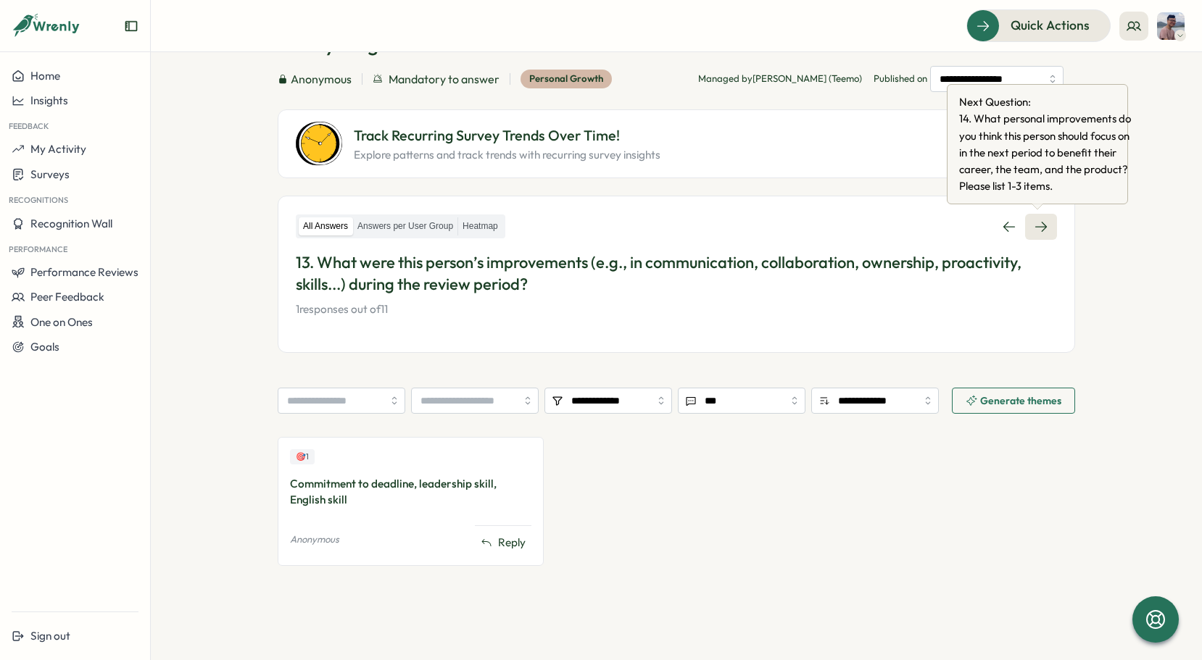
click at [1050, 223] on link at bounding box center [1041, 227] width 32 height 26
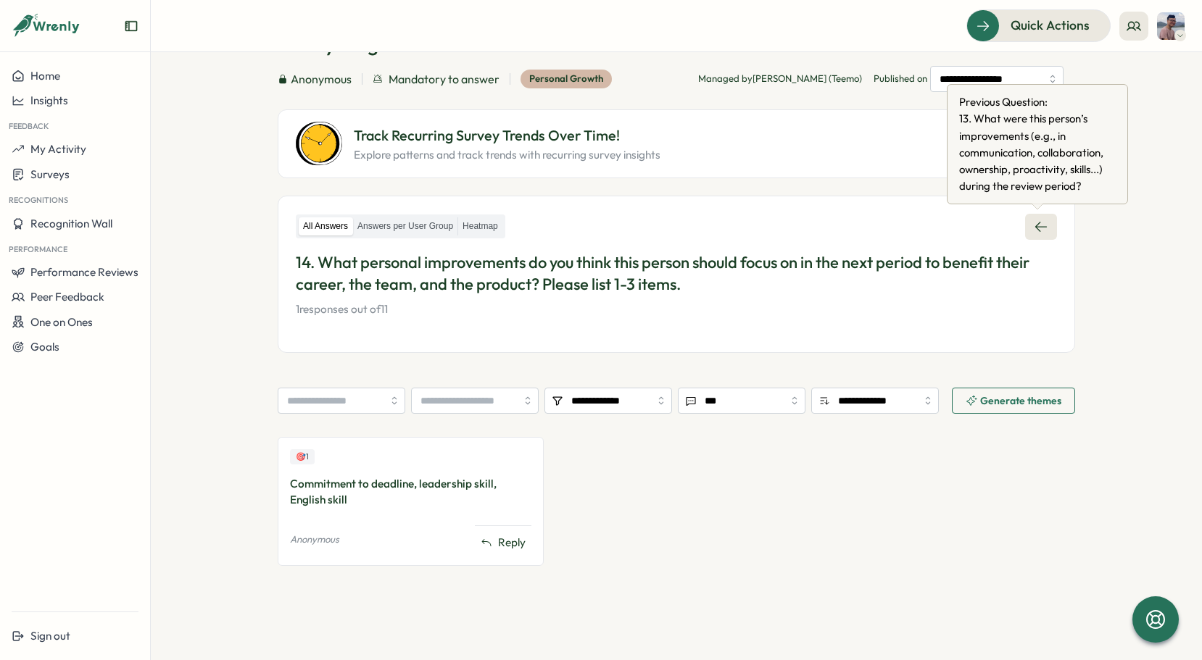
click at [1027, 229] on link at bounding box center [1041, 227] width 32 height 26
